Goal: Task Accomplishment & Management: Manage account settings

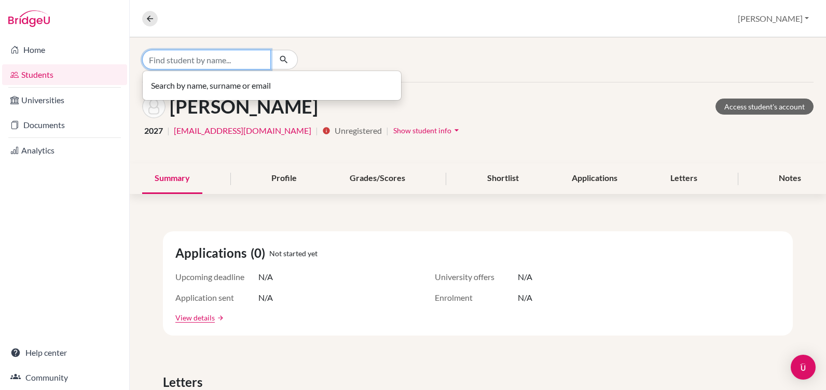
click at [181, 57] on input "Find student by name..." at bounding box center [206, 60] width 129 height 20
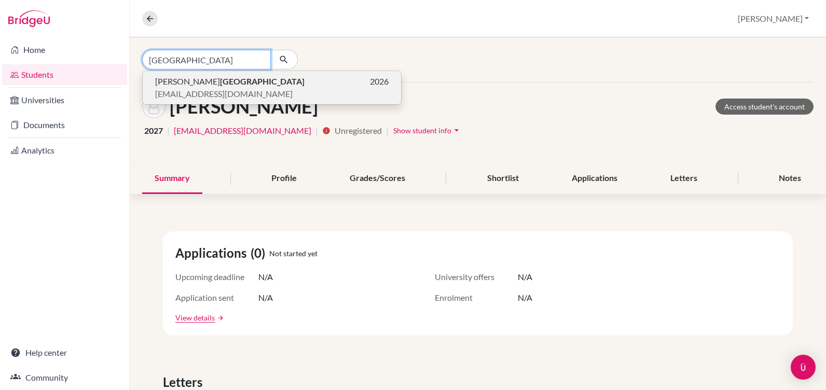
type input "[GEOGRAPHIC_DATA]"
click at [197, 80] on span "[PERSON_NAME]" at bounding box center [229, 81] width 149 height 12
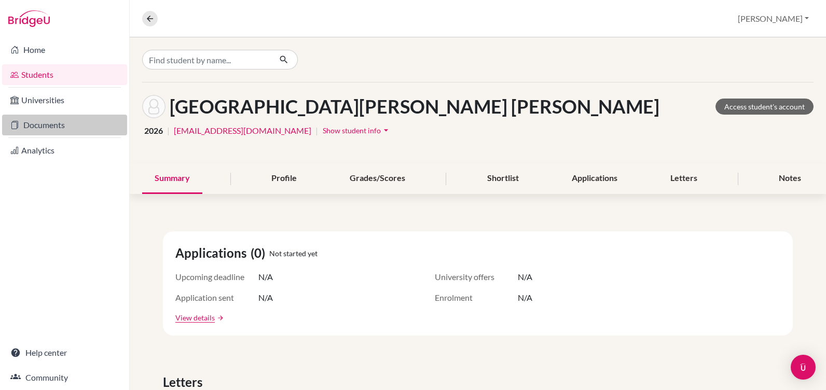
click at [53, 123] on link "Documents" at bounding box center [64, 125] width 125 height 21
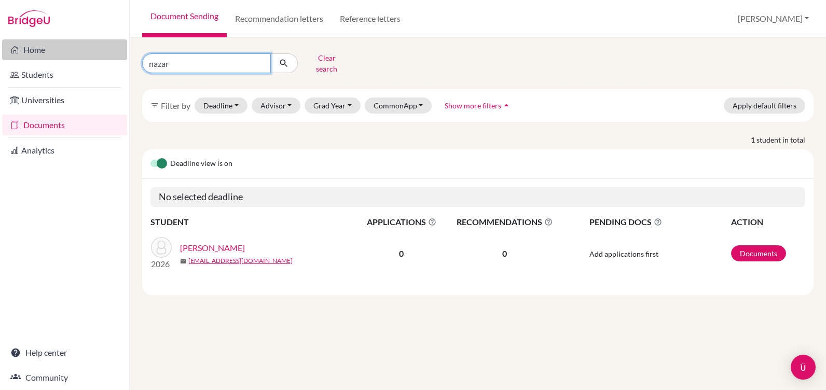
drag, startPoint x: 178, startPoint y: 62, endPoint x: 105, endPoint y: 55, distance: 73.5
click at [105, 55] on div "Home Students Universities Documents Analytics Help center Community Document S…" at bounding box center [413, 195] width 826 height 390
type input "[GEOGRAPHIC_DATA]"
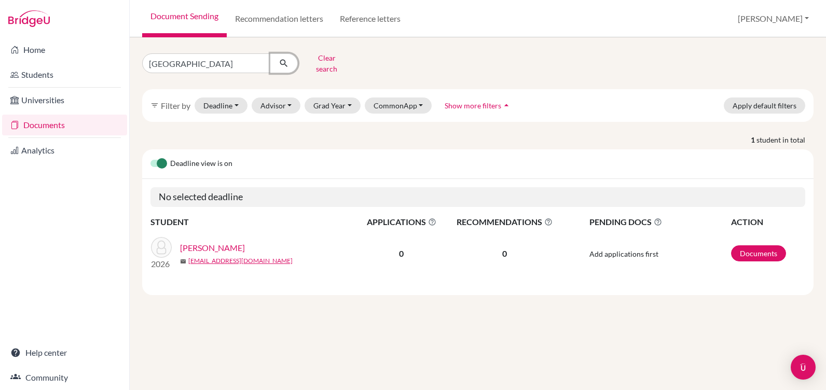
click at [280, 58] on icon "submit" at bounding box center [283, 63] width 10 height 10
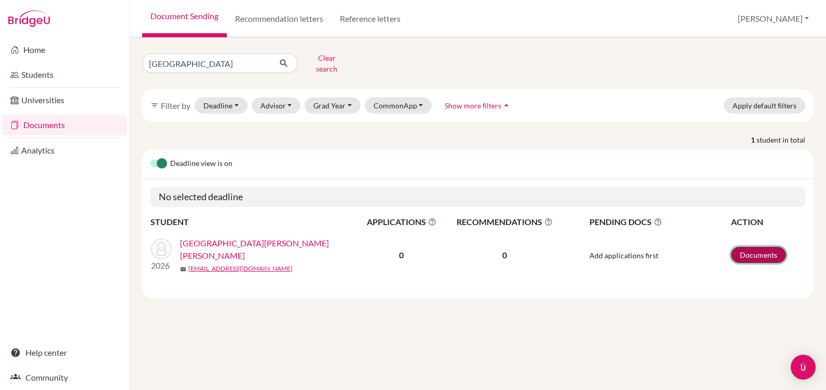
click at [743, 247] on link "Documents" at bounding box center [758, 255] width 55 height 16
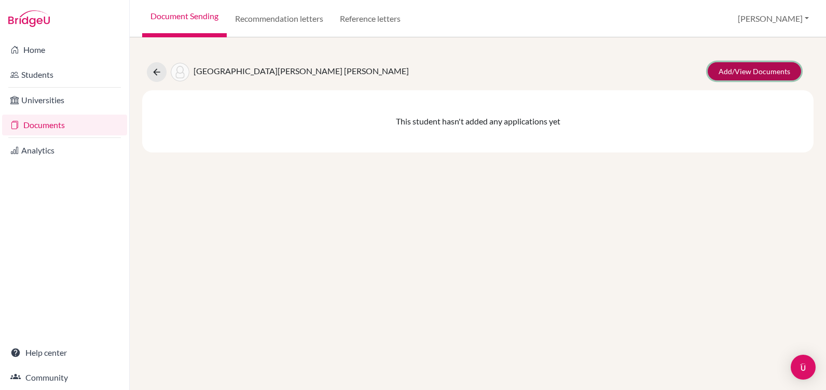
click at [731, 70] on link "Add/View Documents" at bounding box center [753, 71] width 93 height 18
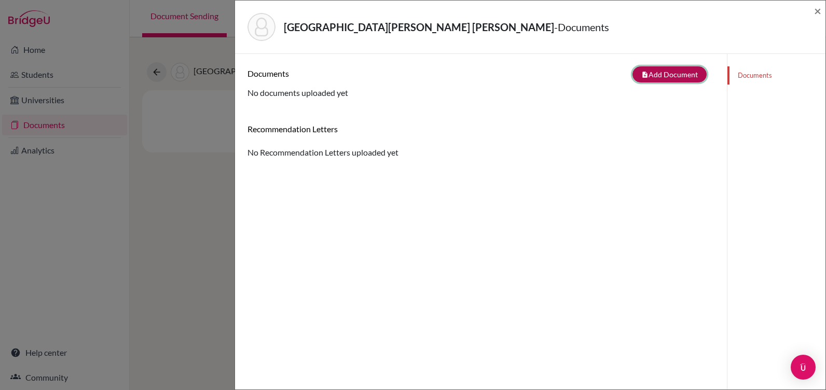
click at [651, 71] on button "note_add Add Document" at bounding box center [669, 74] width 74 height 16
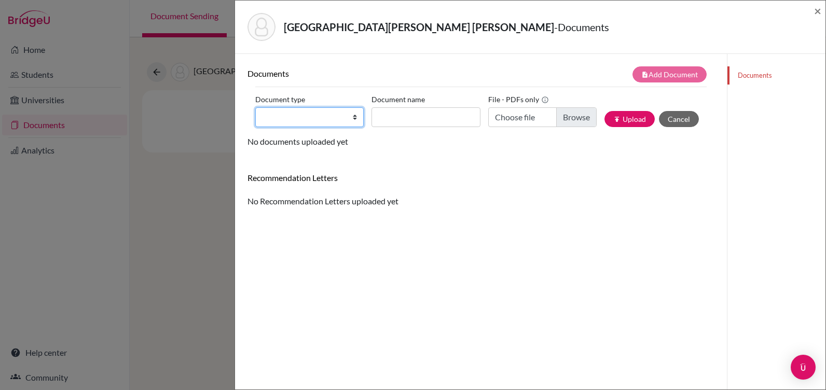
click at [320, 116] on select "Change explanation for Common App reports Counselor recommendation Internationa…" at bounding box center [309, 117] width 108 height 20
select select "2"
click at [255, 107] on select "Change explanation for Common App reports Counselor recommendation Internationa…" at bounding box center [309, 117] width 108 height 20
click at [387, 118] on input "Document name" at bounding box center [425, 117] width 108 height 20
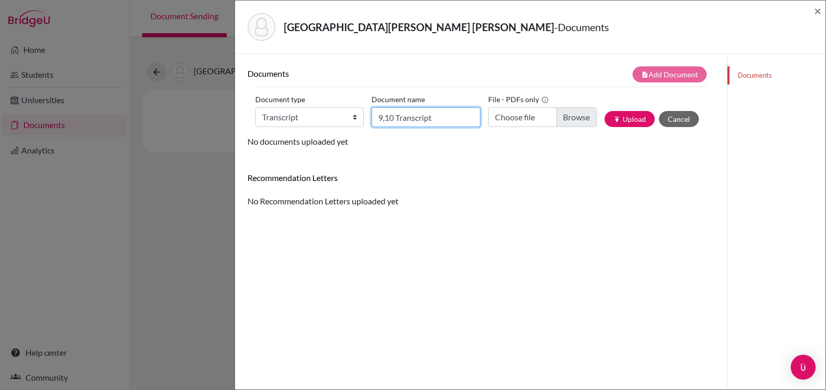
type input "9,10 Transcript"
click at [559, 114] on input "Choose file" at bounding box center [542, 117] width 108 height 20
type input "C:\fakepath\Nyah Nicolette Valencia 9-10th.pdf"
click at [611, 121] on button "publish Upload" at bounding box center [629, 119] width 50 height 16
